Goal: Use online tool/utility: Utilize a website feature to perform a specific function

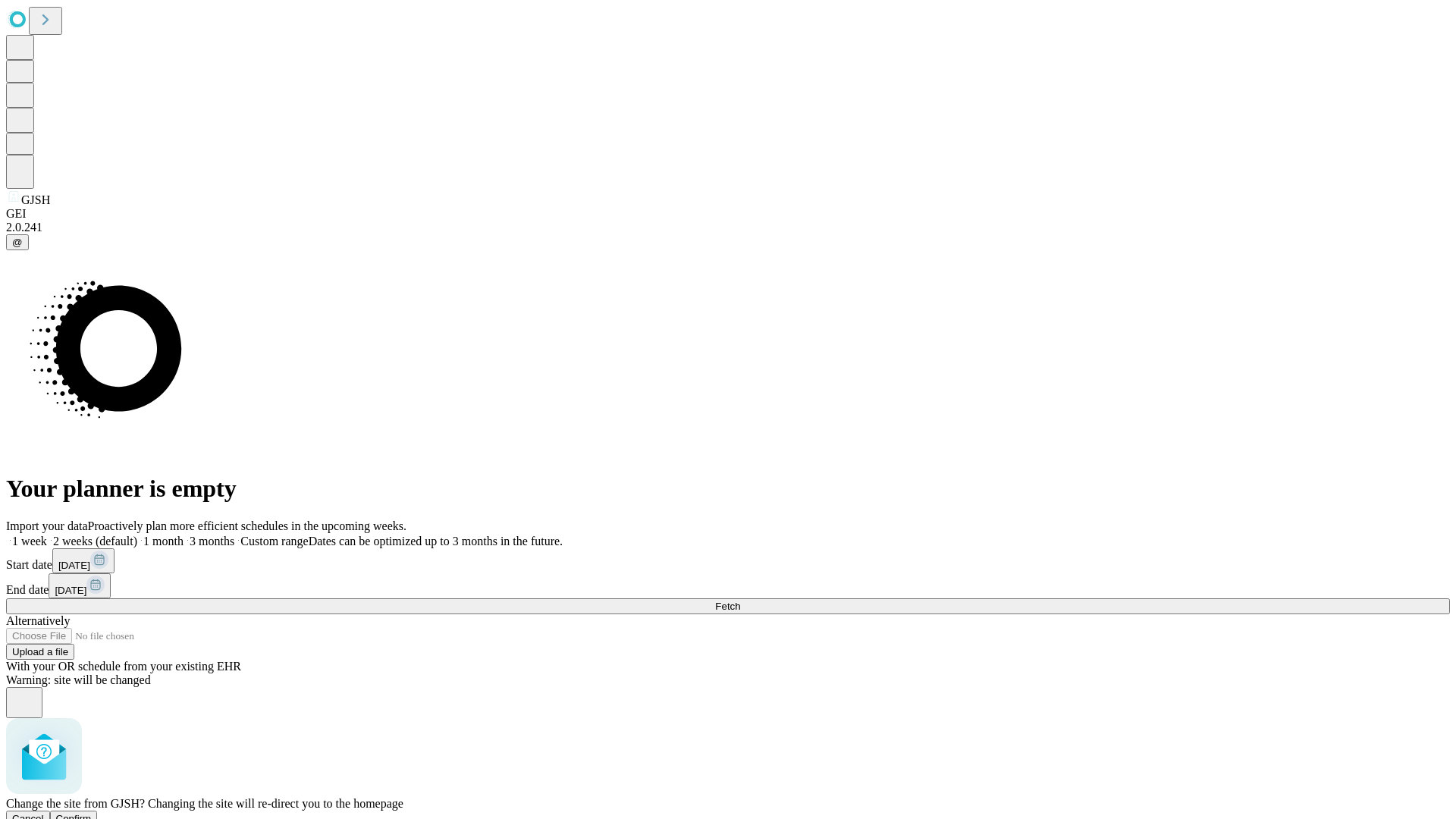
click at [91, 813] on span "Confirm" at bounding box center [74, 818] width 36 height 11
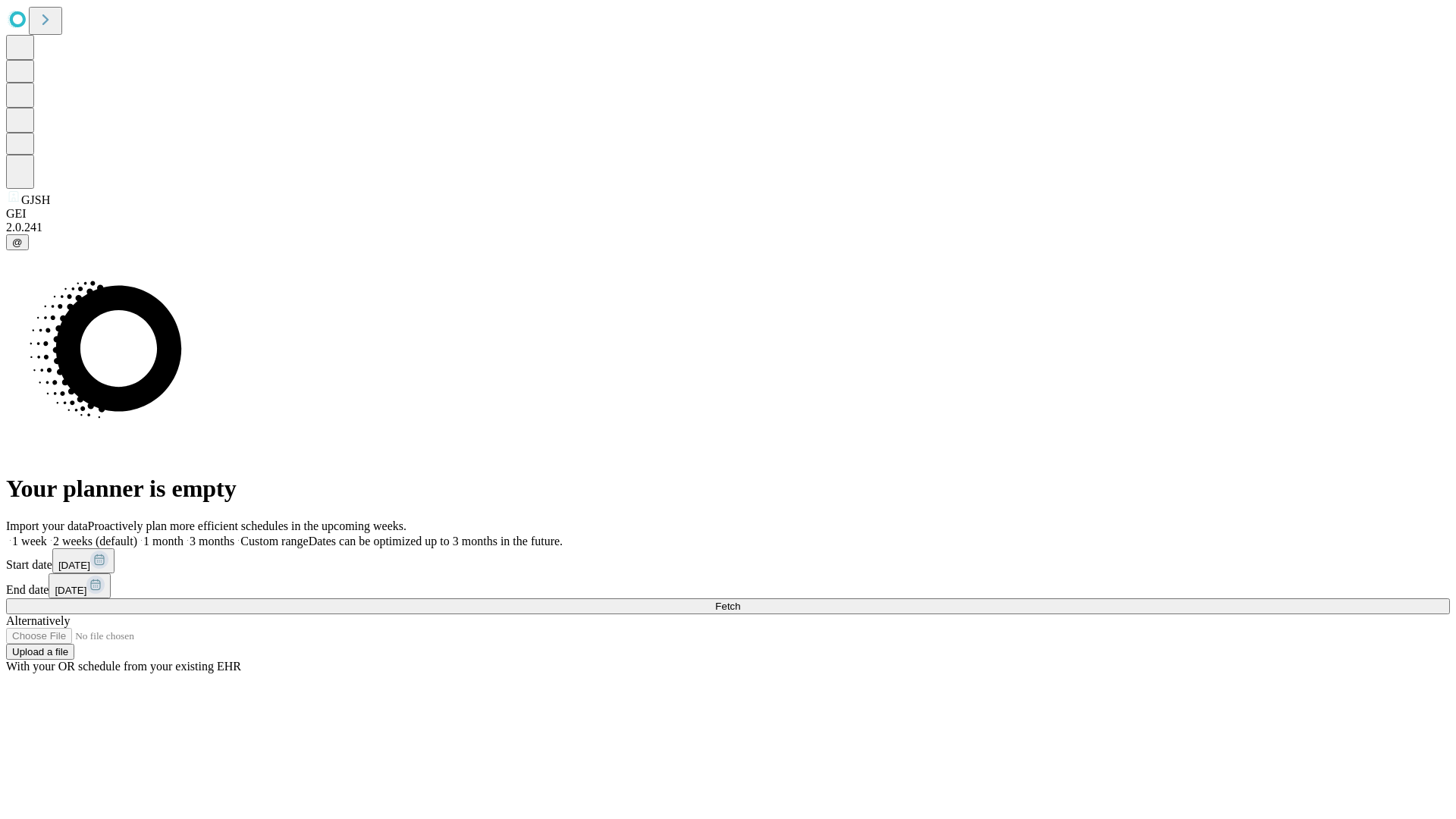
click at [184, 534] on label "1 month" at bounding box center [160, 540] width 46 height 13
click at [740, 601] on span "Fetch" at bounding box center [727, 606] width 25 height 11
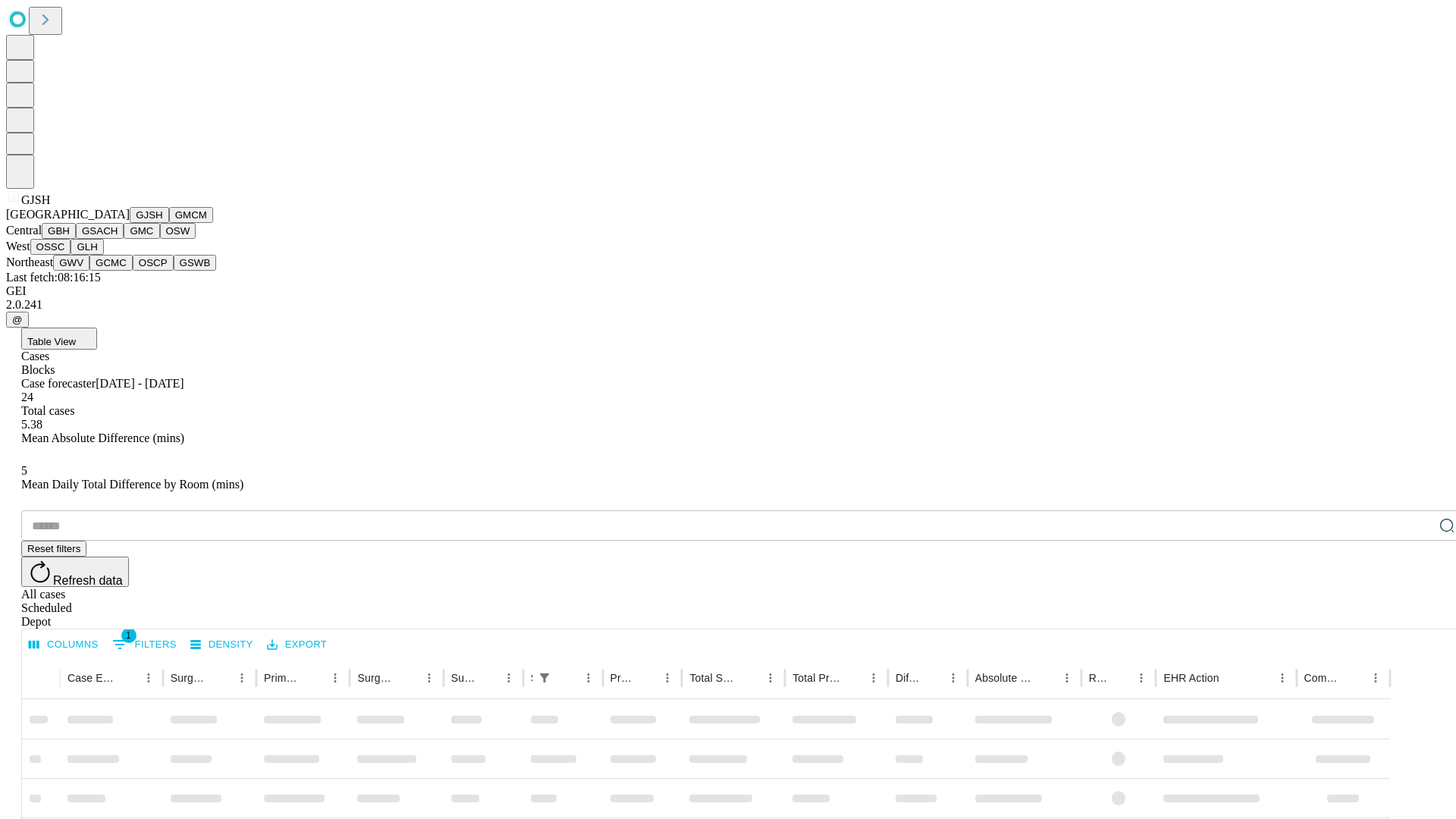
click at [169, 223] on button "GMCM" at bounding box center [191, 215] width 44 height 16
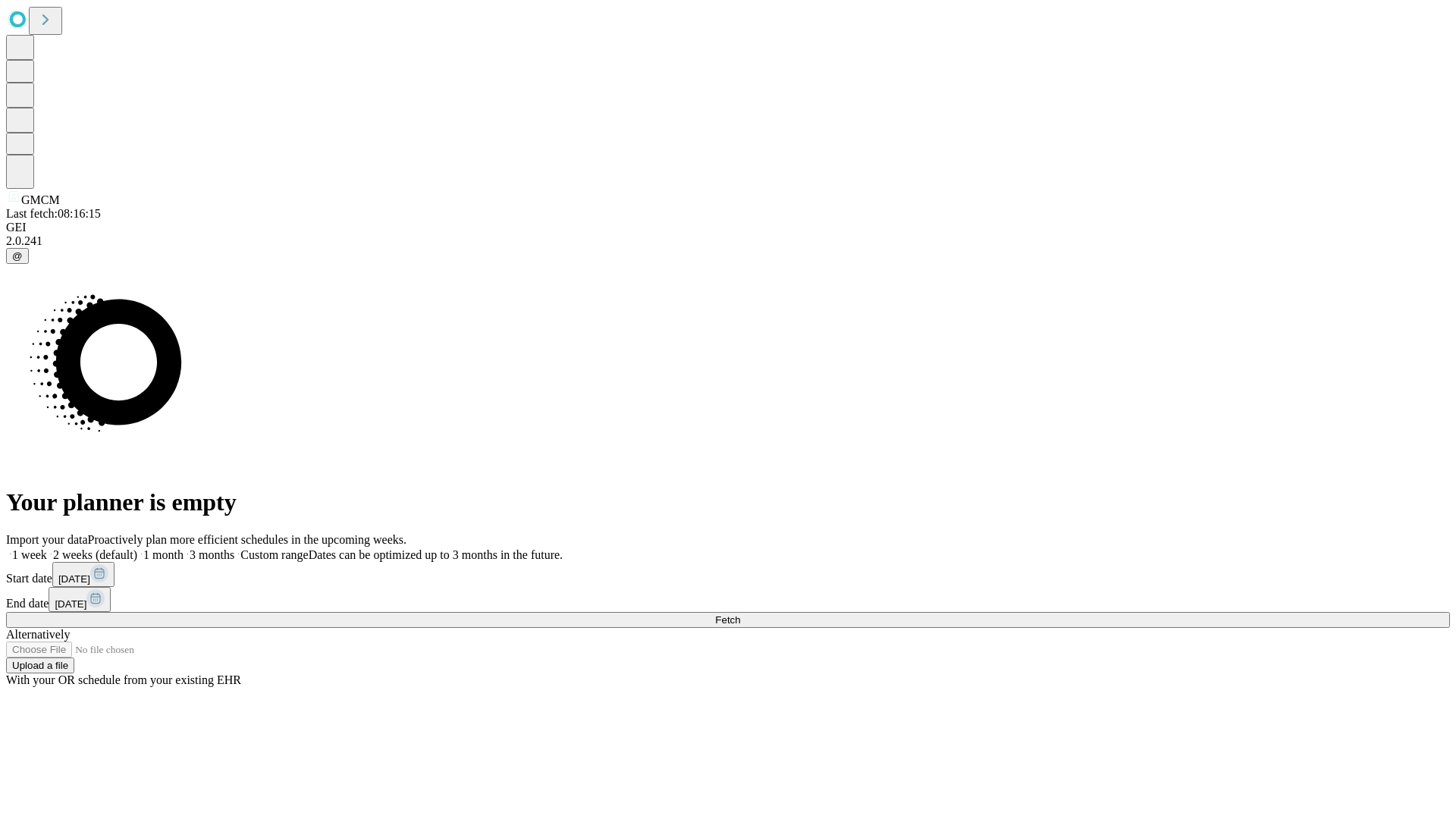
click at [184, 548] on label "1 month" at bounding box center [160, 554] width 46 height 13
click at [740, 614] on span "Fetch" at bounding box center [727, 620] width 25 height 11
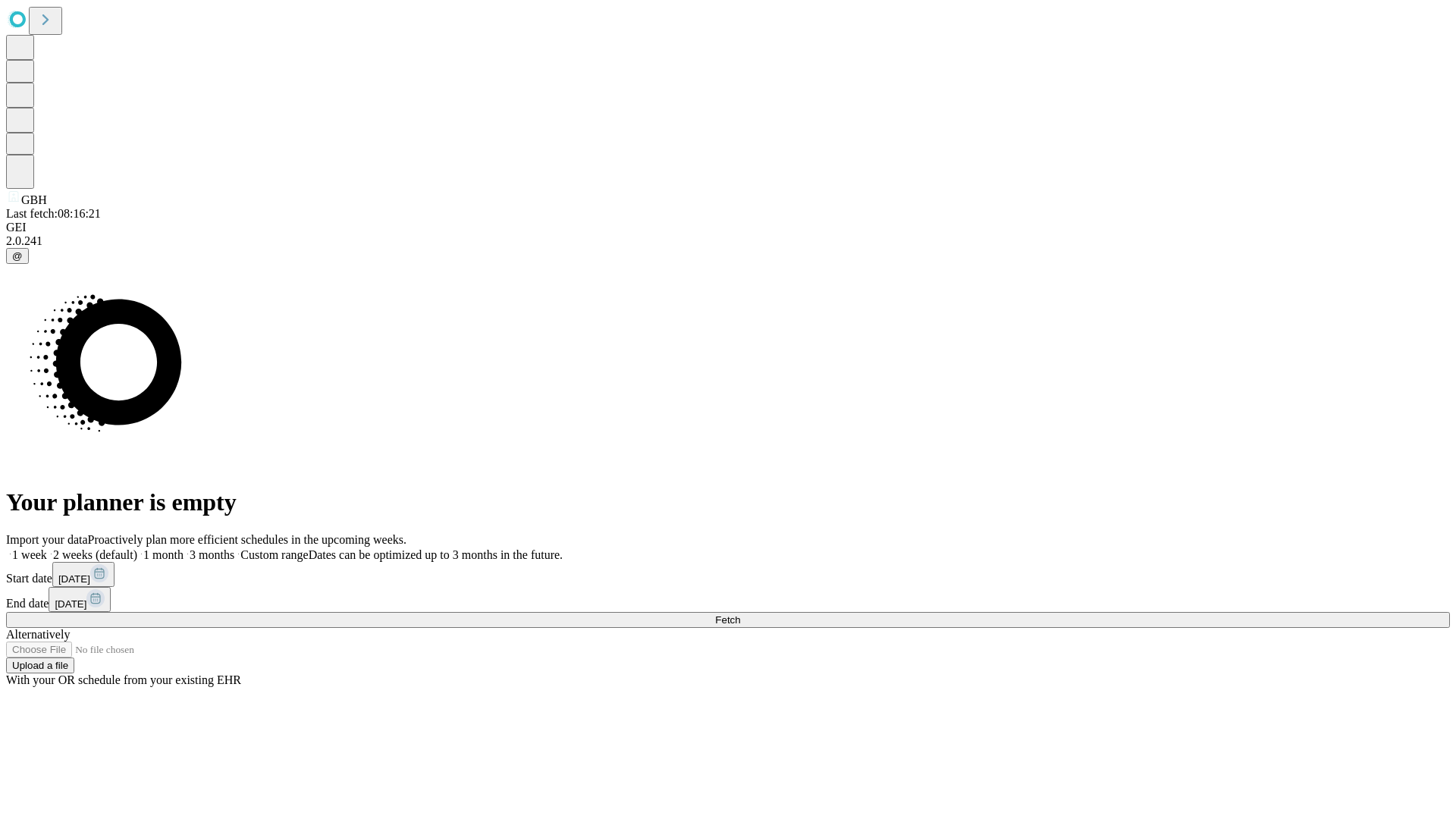
click at [740, 614] on span "Fetch" at bounding box center [727, 620] width 25 height 11
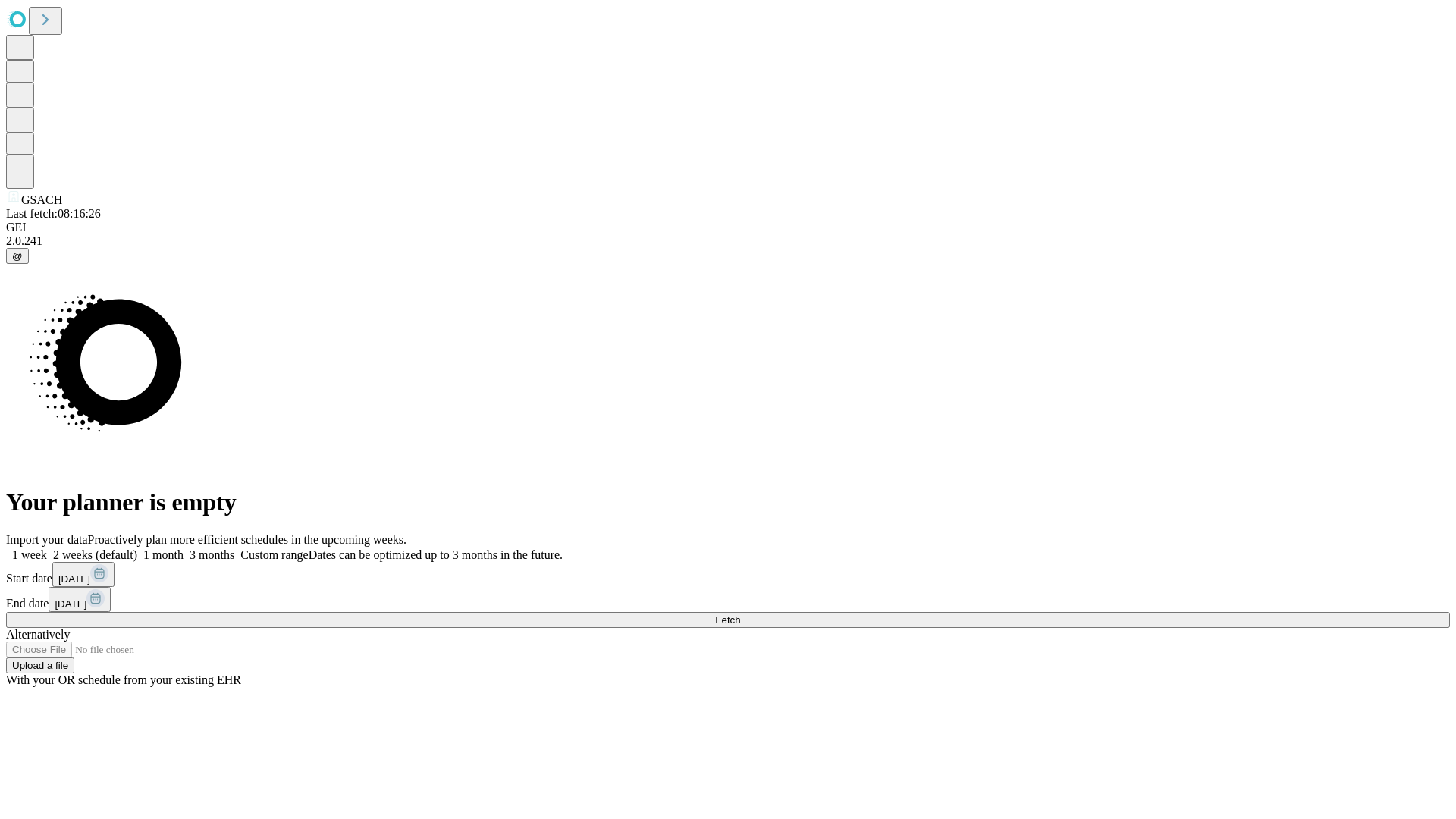
click at [184, 548] on label "1 month" at bounding box center [160, 554] width 46 height 13
click at [740, 614] on span "Fetch" at bounding box center [727, 620] width 25 height 11
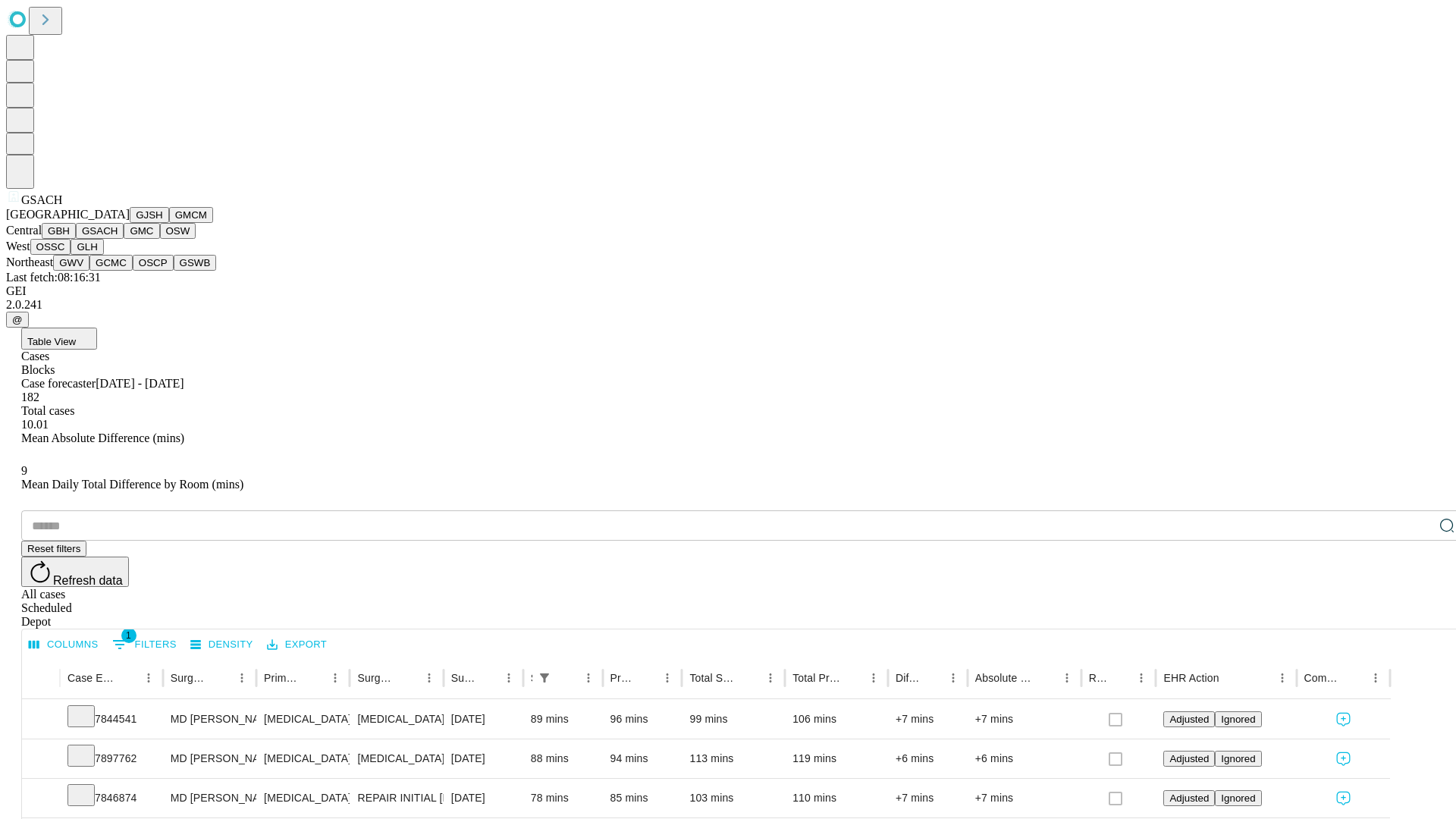
click at [123, 239] on button "GMC" at bounding box center [141, 231] width 36 height 16
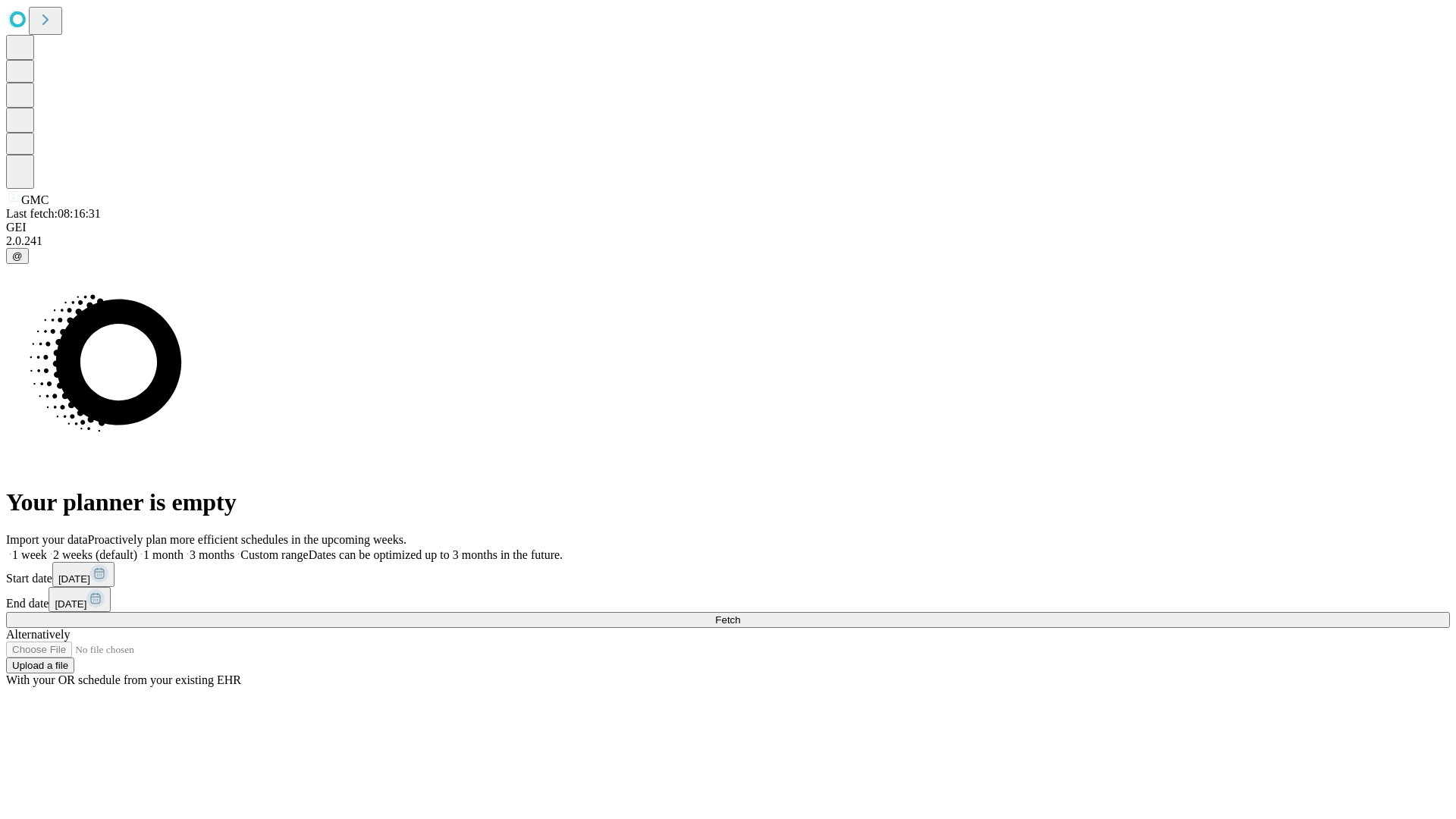
click at [184, 548] on label "1 month" at bounding box center [160, 554] width 46 height 13
click at [740, 614] on span "Fetch" at bounding box center [727, 620] width 25 height 11
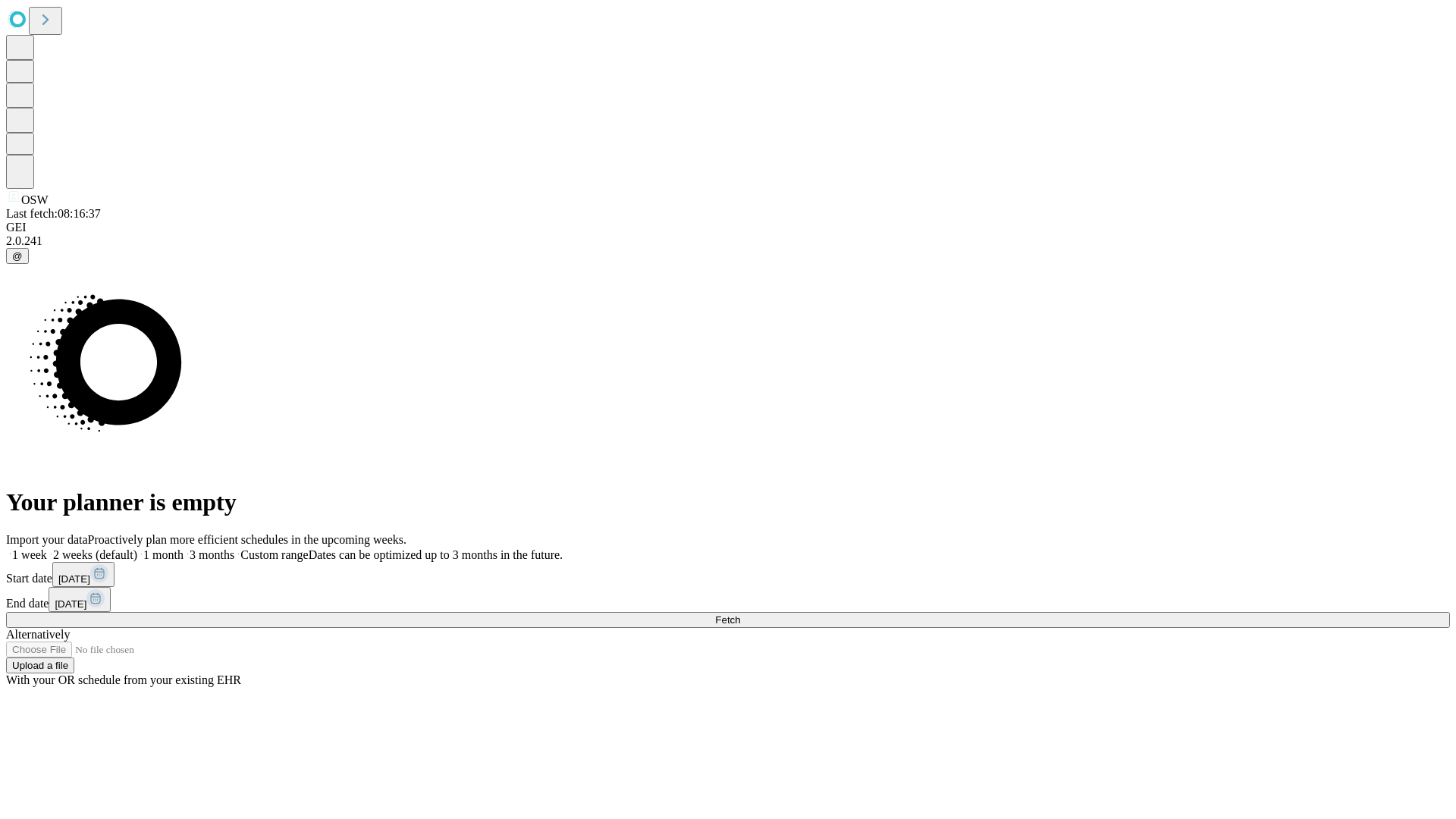
click at [184, 548] on label "1 month" at bounding box center [160, 554] width 46 height 13
click at [740, 614] on span "Fetch" at bounding box center [727, 620] width 25 height 11
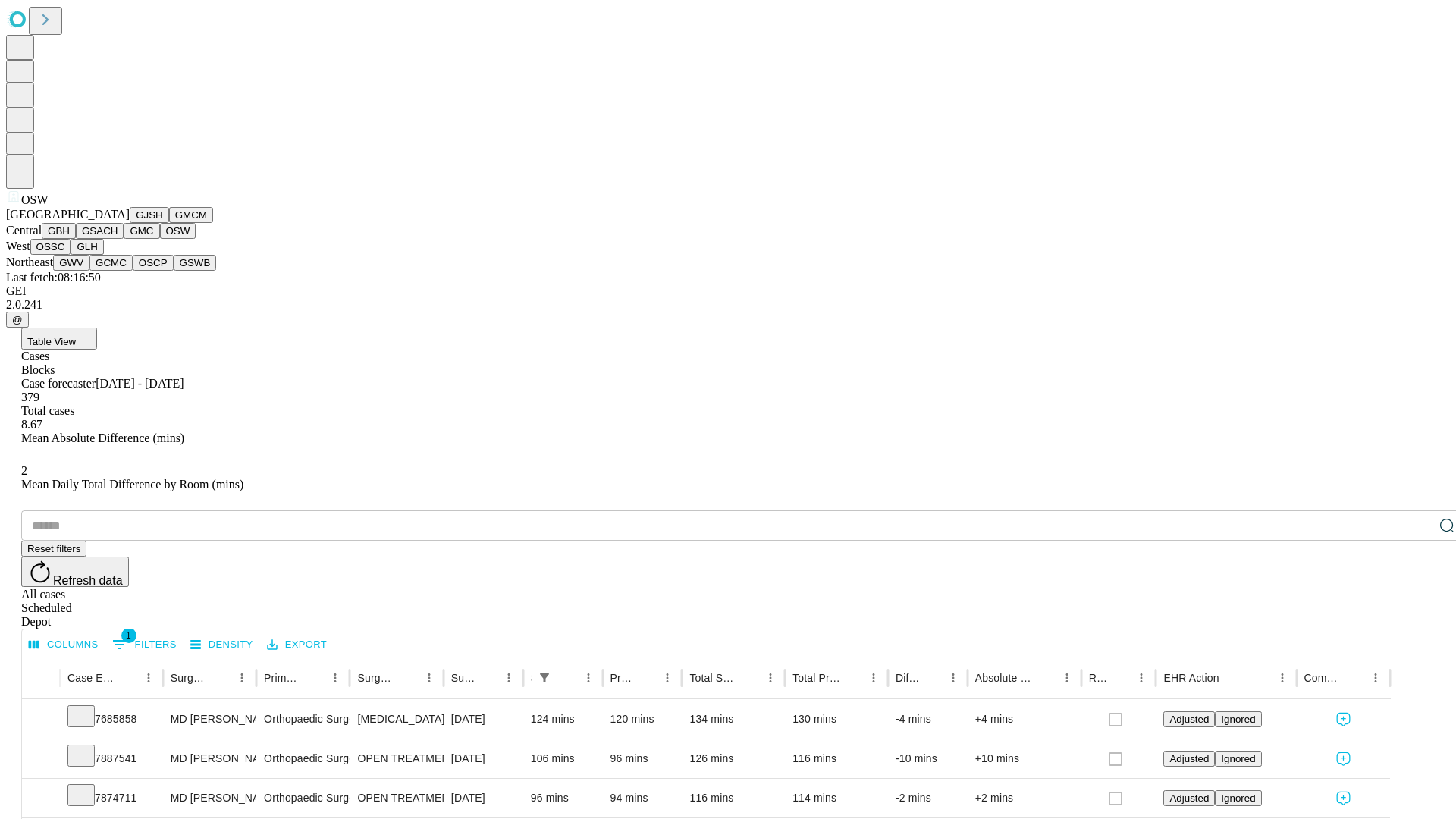
click at [72, 255] on button "OSSC" at bounding box center [51, 247] width 41 height 16
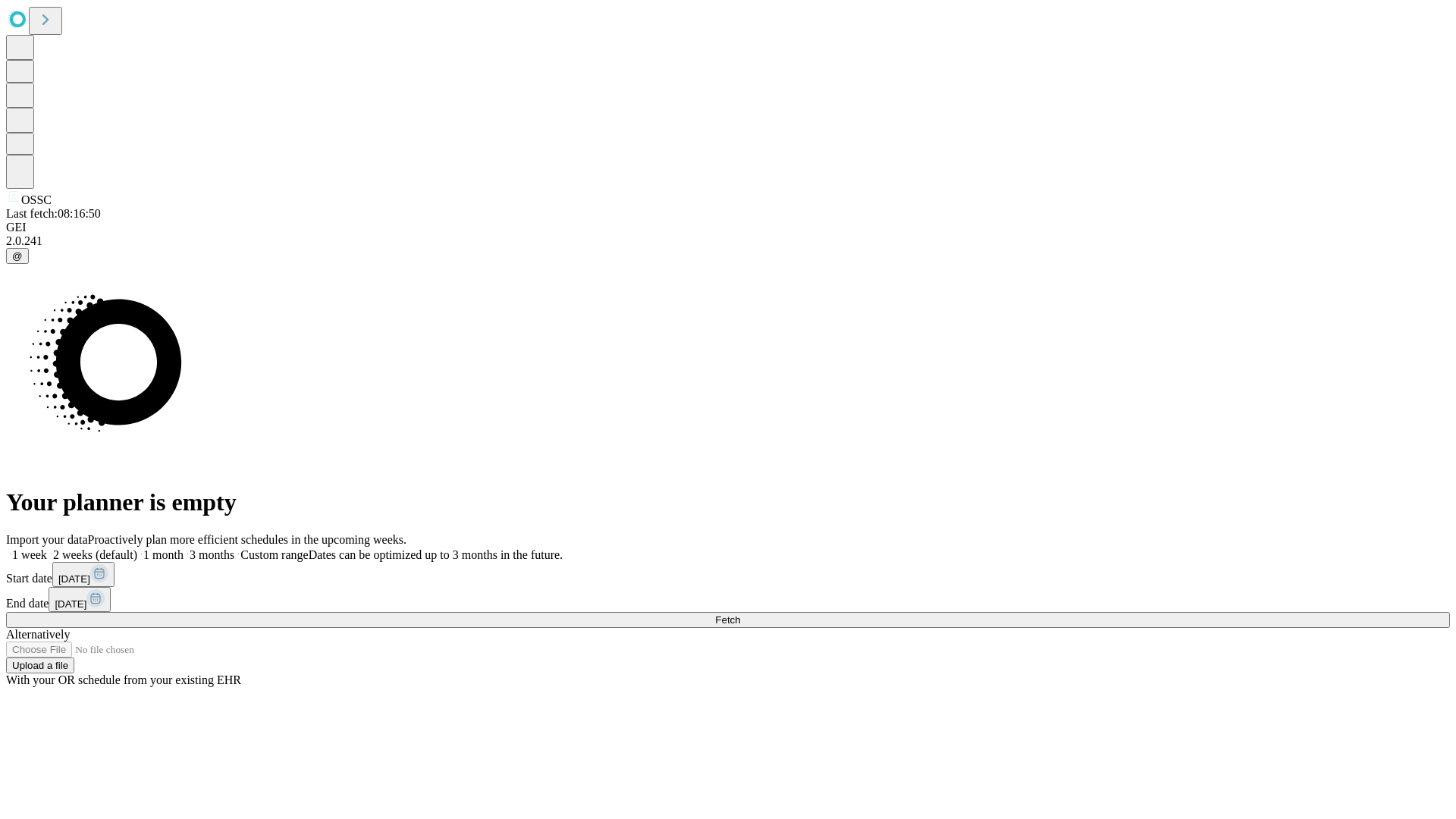
click at [184, 548] on label "1 month" at bounding box center [160, 554] width 46 height 13
click at [740, 614] on span "Fetch" at bounding box center [727, 620] width 25 height 11
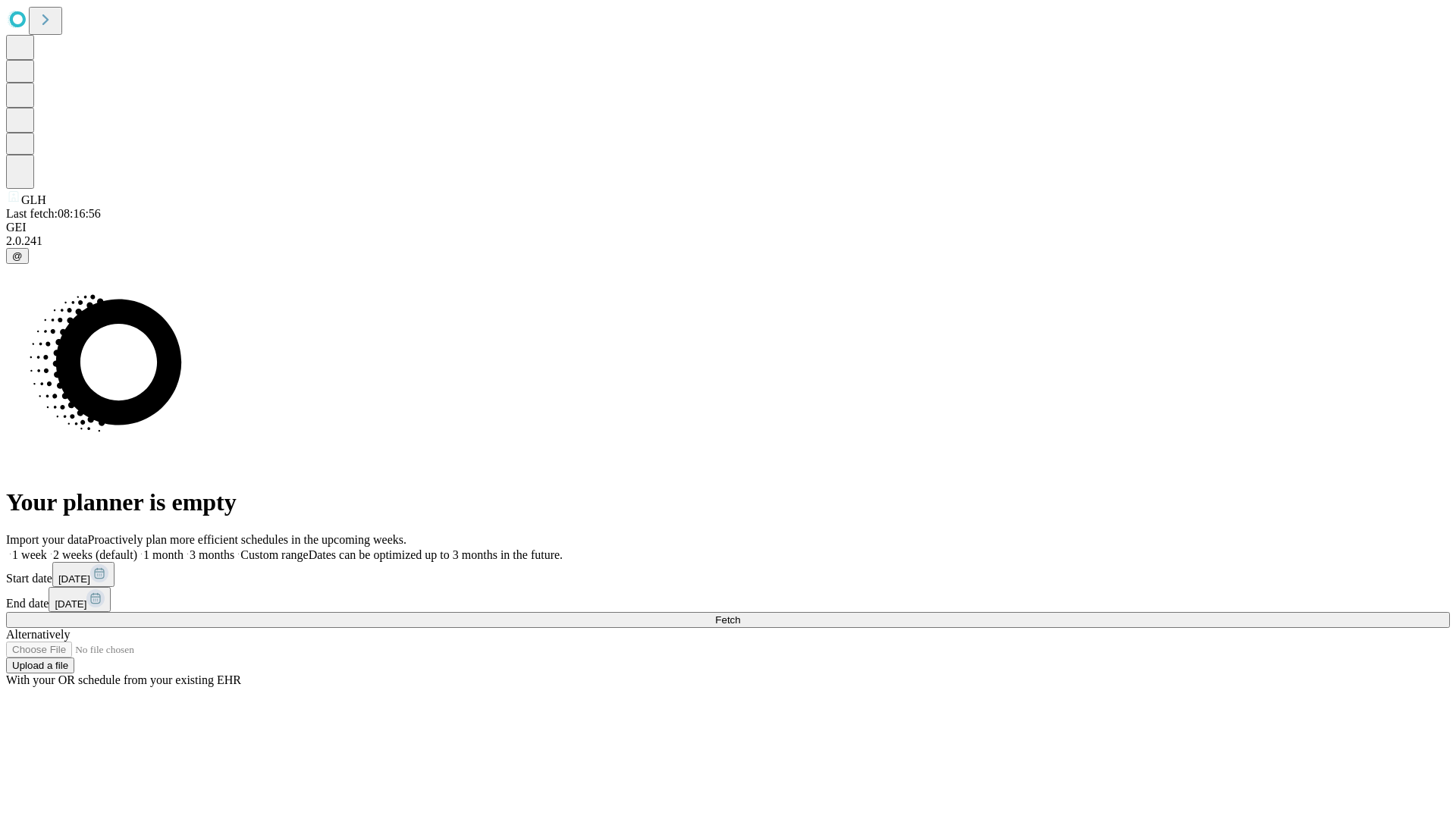
click at [184, 548] on label "1 month" at bounding box center [160, 554] width 46 height 13
click at [740, 614] on span "Fetch" at bounding box center [727, 620] width 25 height 11
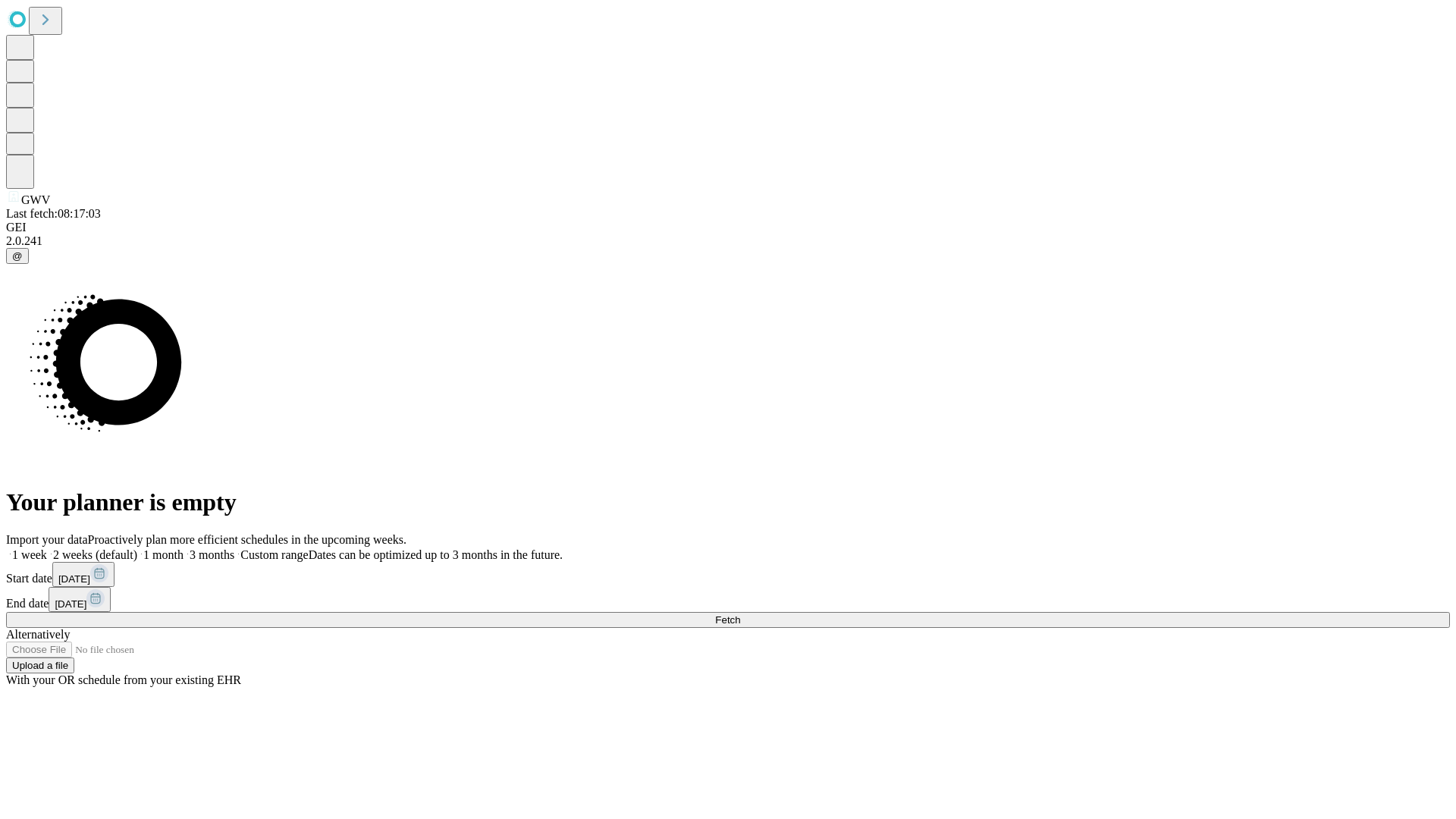
click at [184, 548] on label "1 month" at bounding box center [160, 554] width 46 height 13
click at [740, 614] on span "Fetch" at bounding box center [727, 620] width 25 height 11
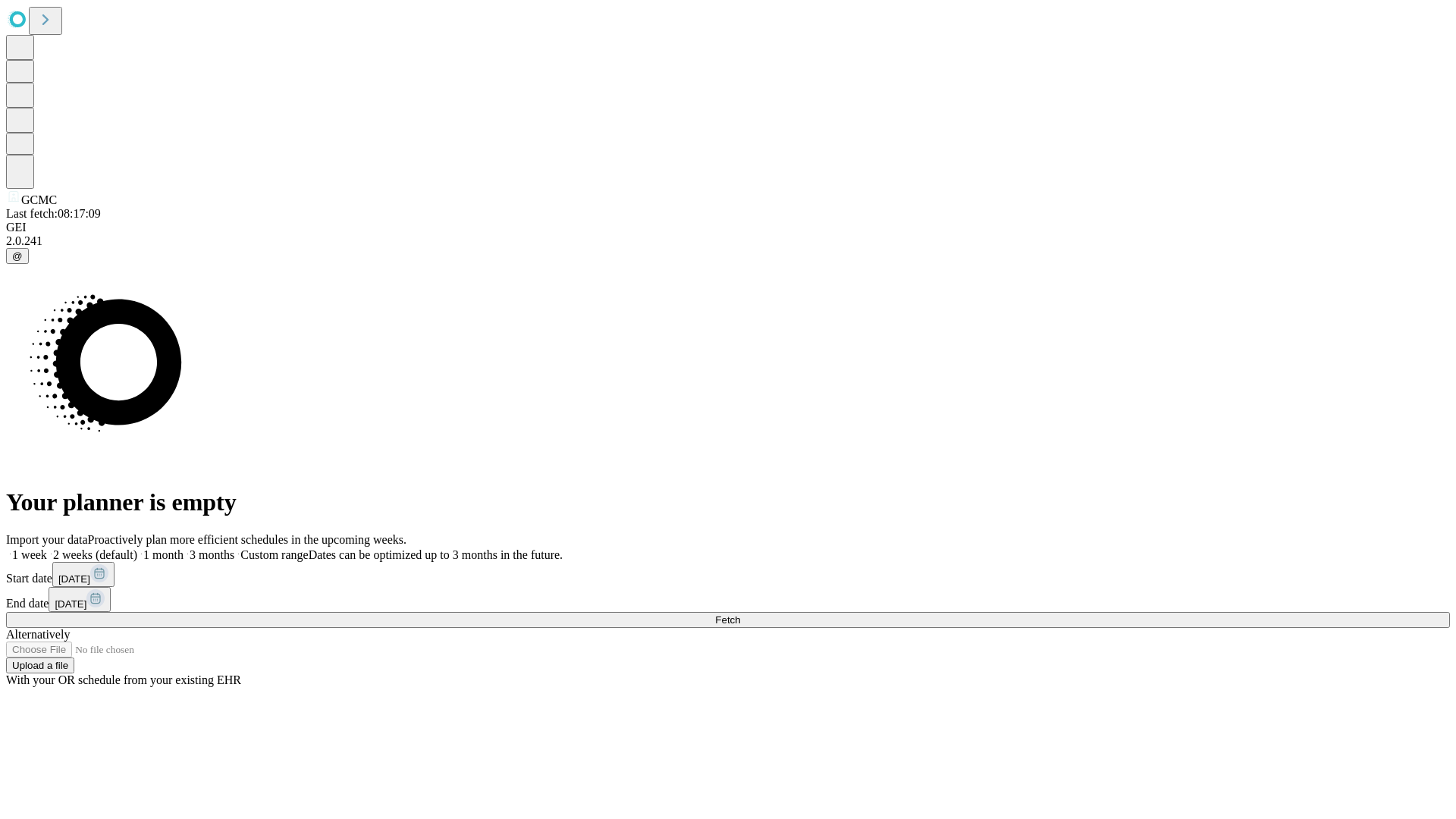
click at [184, 548] on label "1 month" at bounding box center [160, 554] width 46 height 13
click at [740, 614] on span "Fetch" at bounding box center [727, 620] width 25 height 11
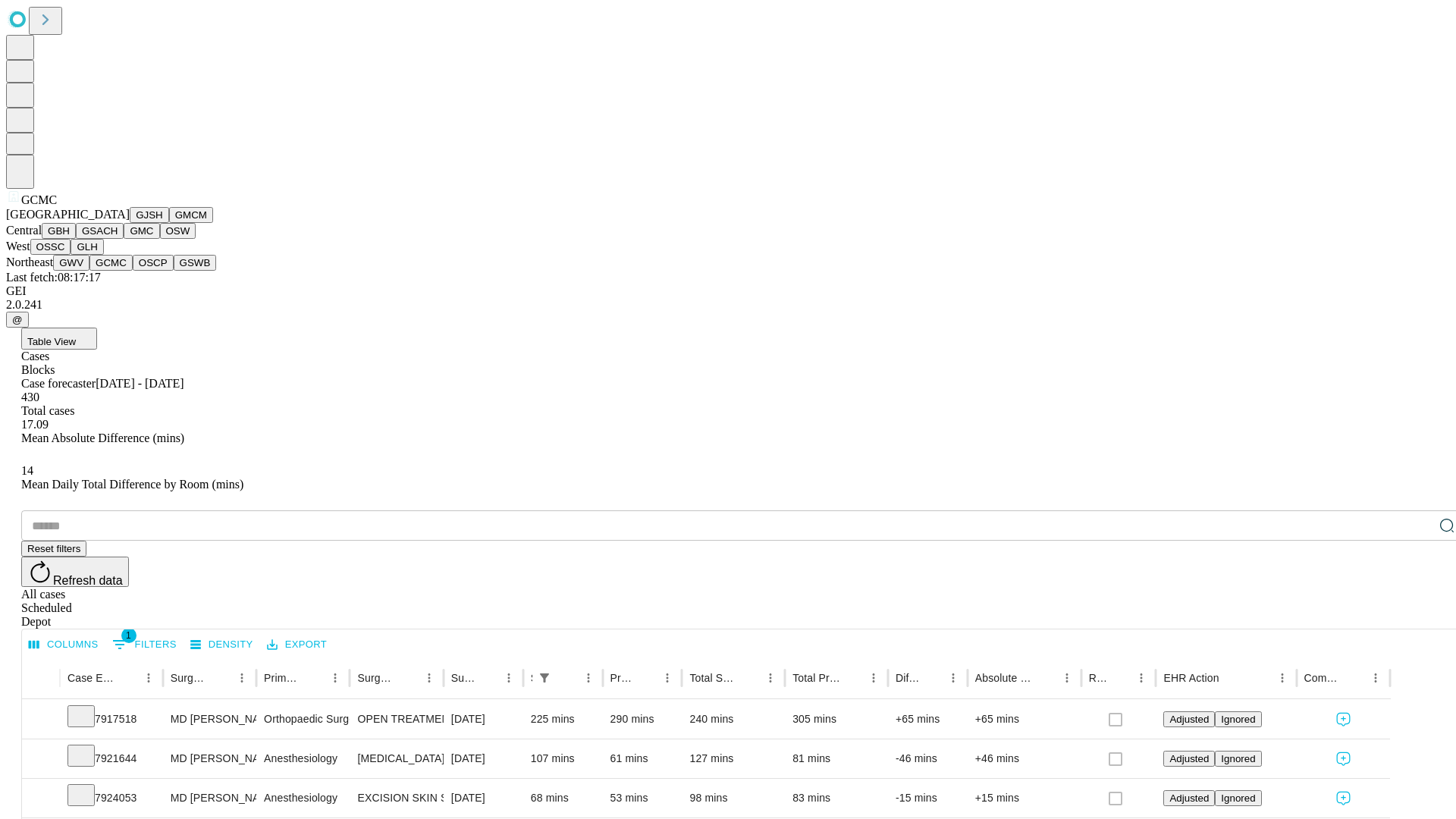
click at [133, 271] on button "OSCP" at bounding box center [153, 263] width 41 height 16
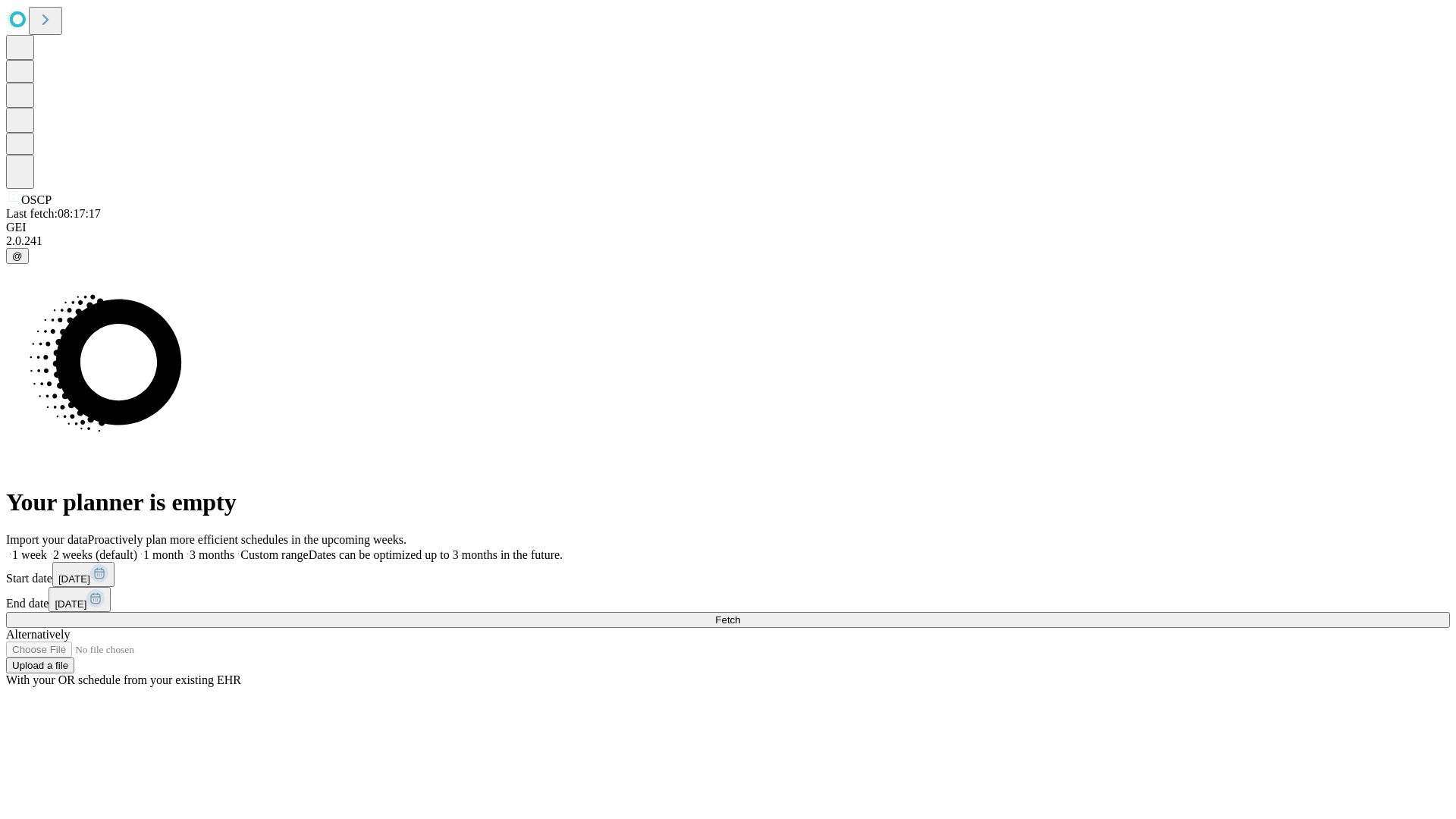
click at [184, 548] on label "1 month" at bounding box center [160, 554] width 46 height 13
click at [740, 614] on span "Fetch" at bounding box center [727, 620] width 25 height 11
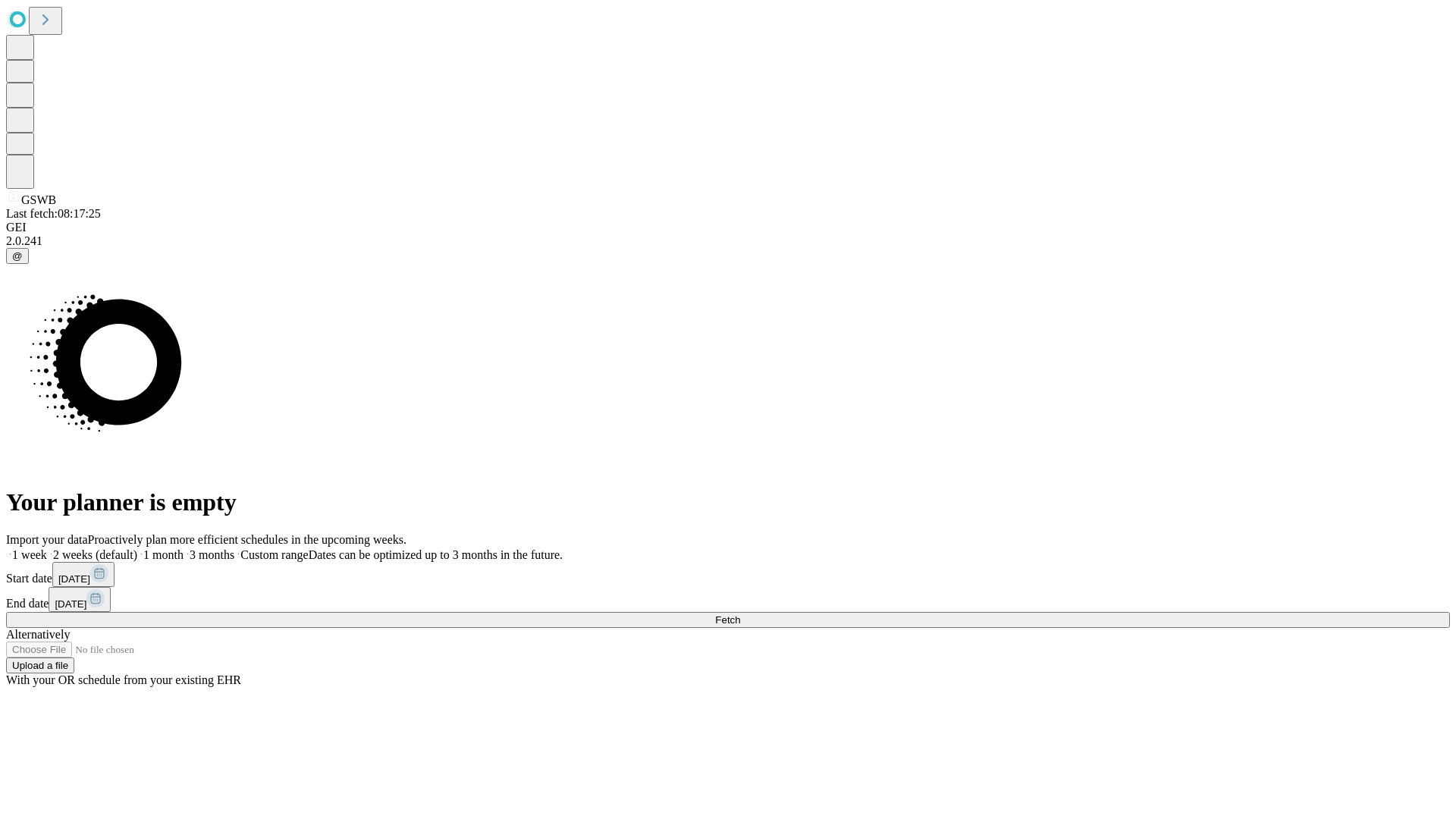
click at [740, 614] on span "Fetch" at bounding box center [727, 620] width 25 height 11
